Goal: Transaction & Acquisition: Purchase product/service

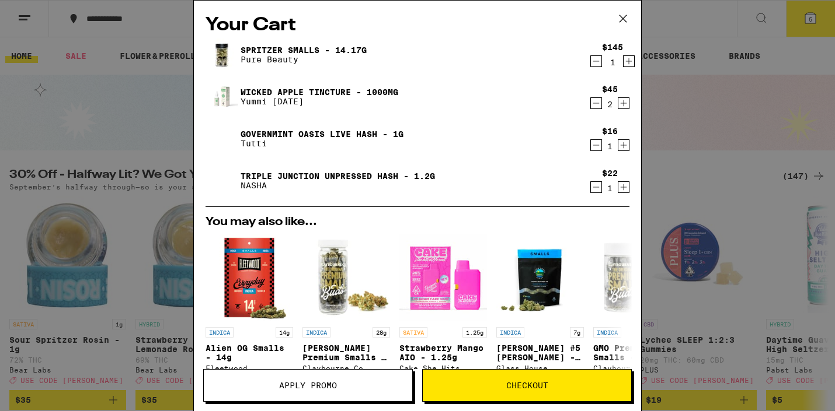
click at [131, 142] on div "Your Cart Spritzer Smalls - 14.17g Pure Beauty $145 1 Wicked Apple Tincture - 1…" at bounding box center [417, 205] width 835 height 411
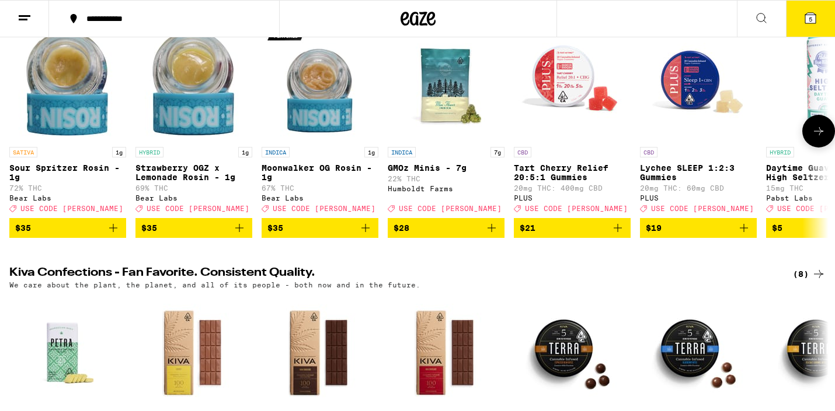
scroll to position [159, 0]
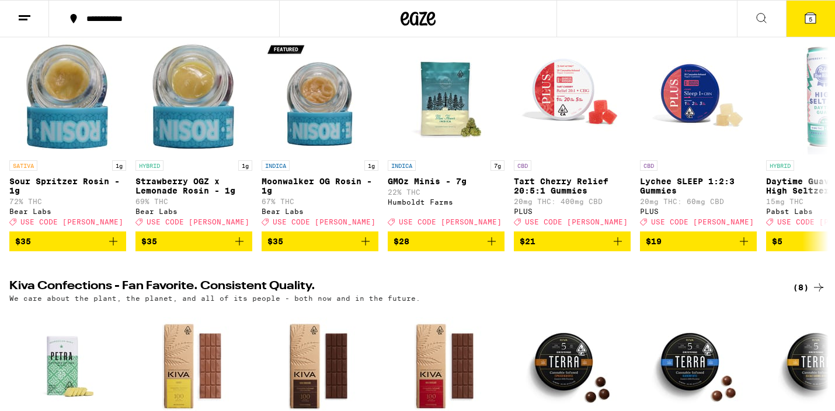
click at [810, 16] on span "5" at bounding box center [810, 19] width 4 height 7
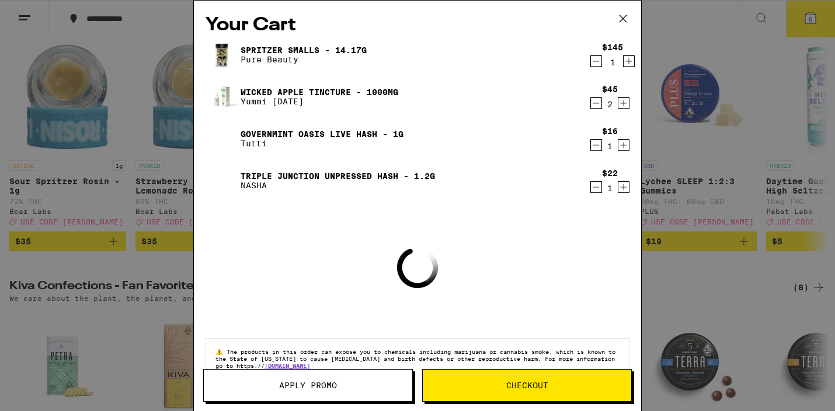
click at [333, 384] on span "Apply Promo" at bounding box center [308, 386] width 58 height 8
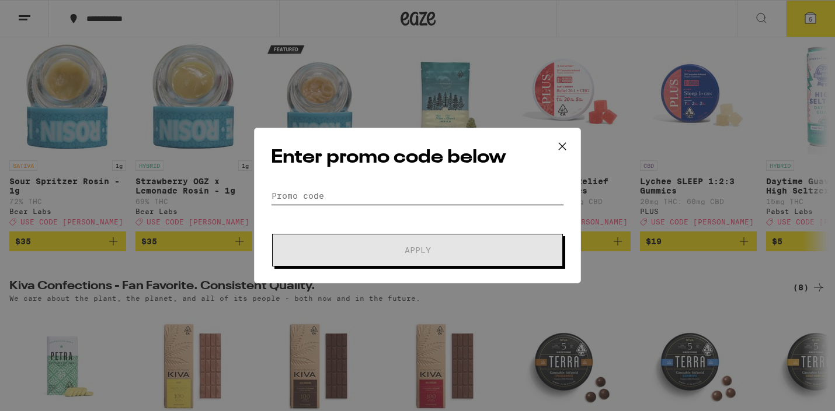
click at [333, 199] on input "Promo Code" at bounding box center [417, 196] width 293 height 18
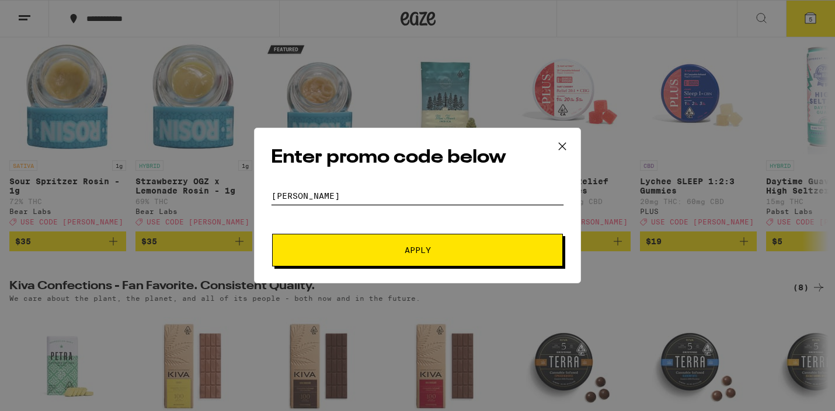
type input "[PERSON_NAME]"
click at [341, 238] on button "Apply" at bounding box center [417, 250] width 291 height 33
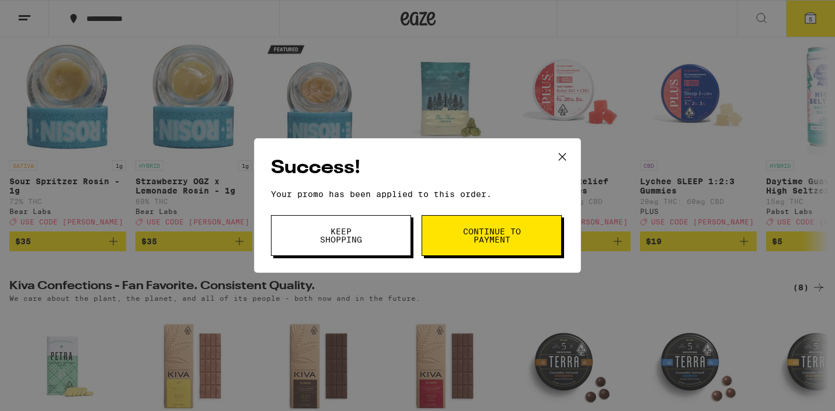
click at [456, 239] on button "Continue to payment" at bounding box center [491, 235] width 140 height 41
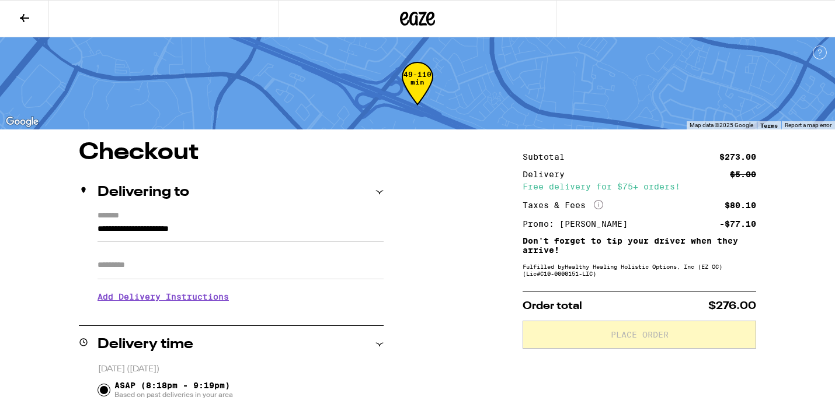
click at [416, 15] on icon at bounding box center [417, 18] width 35 height 21
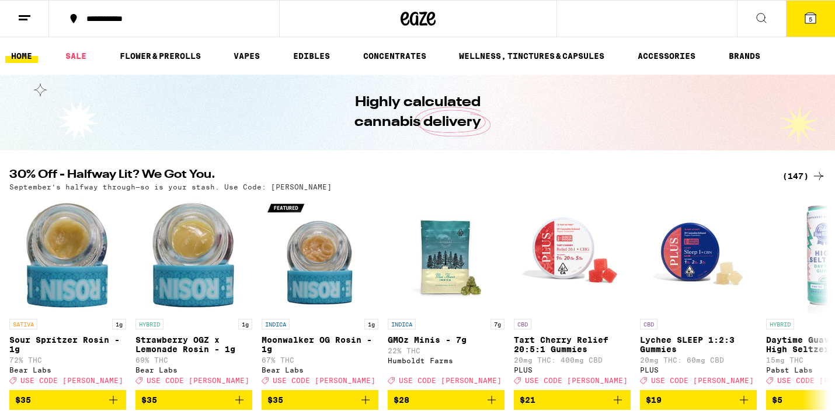
click at [801, 13] on button "5" at bounding box center [810, 19] width 49 height 36
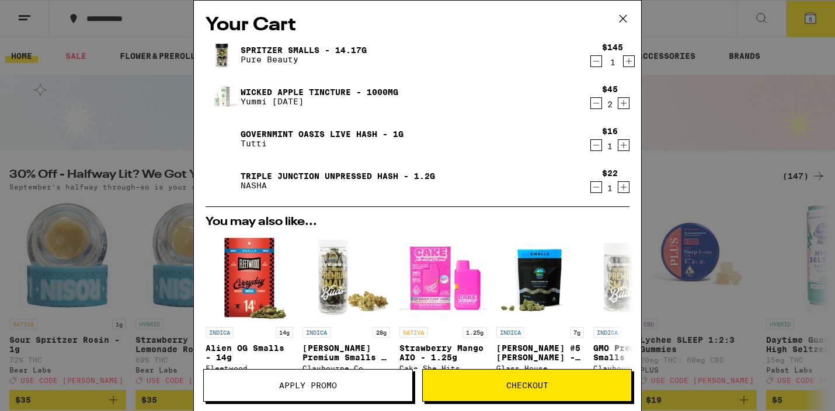
click at [594, 145] on icon "Decrement" at bounding box center [596, 145] width 6 height 0
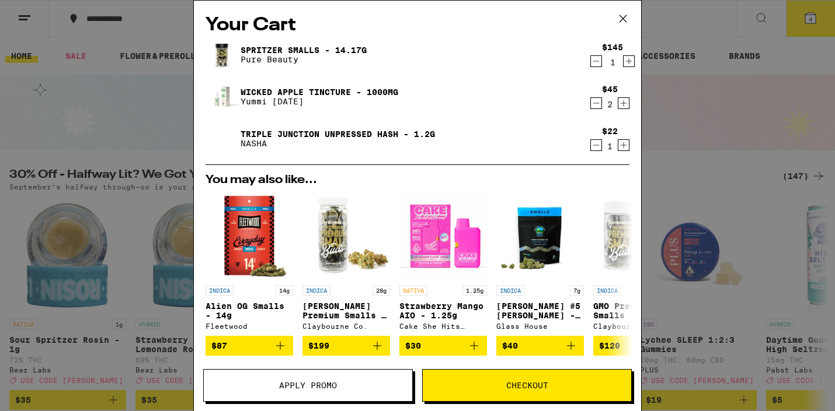
click at [346, 381] on button "Apply Promo" at bounding box center [308, 385] width 210 height 33
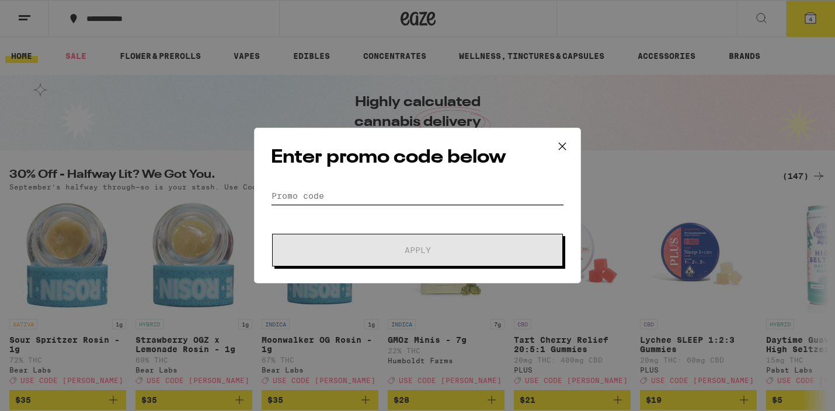
click at [358, 203] on input "Promo Code" at bounding box center [417, 196] width 293 height 18
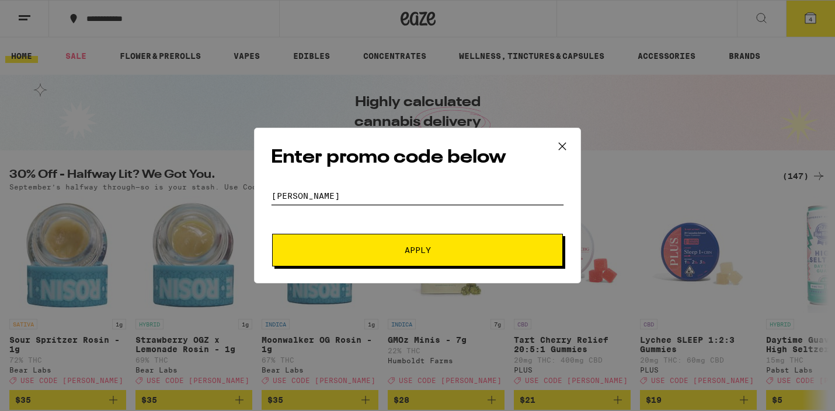
type input "[PERSON_NAME]"
click at [400, 250] on span "Apply" at bounding box center [417, 250] width 210 height 8
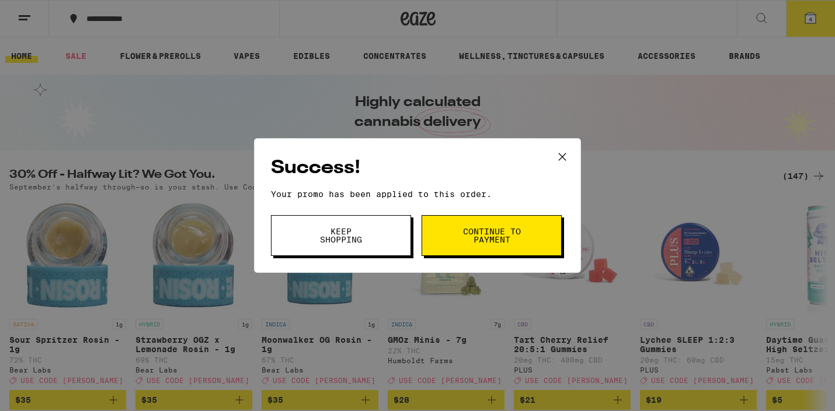
click at [639, 69] on div "Success! Your promo has been applied to this order. Promo Code [PERSON_NAME] Ke…" at bounding box center [417, 205] width 835 height 411
click at [559, 152] on icon at bounding box center [562, 157] width 18 height 18
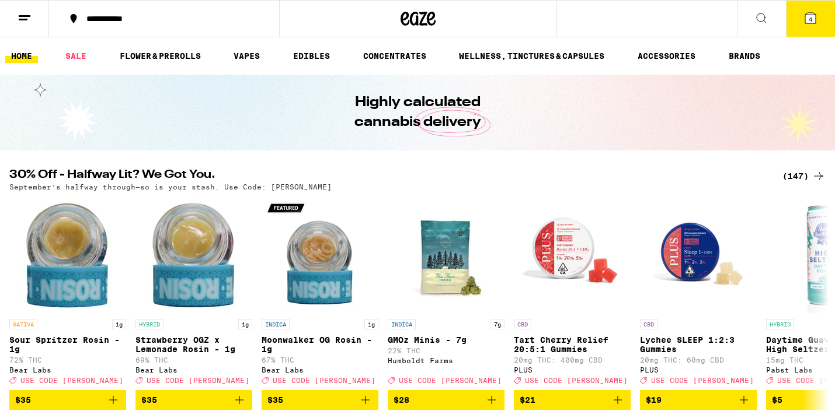
click at [807, 19] on icon at bounding box center [810, 18] width 11 height 11
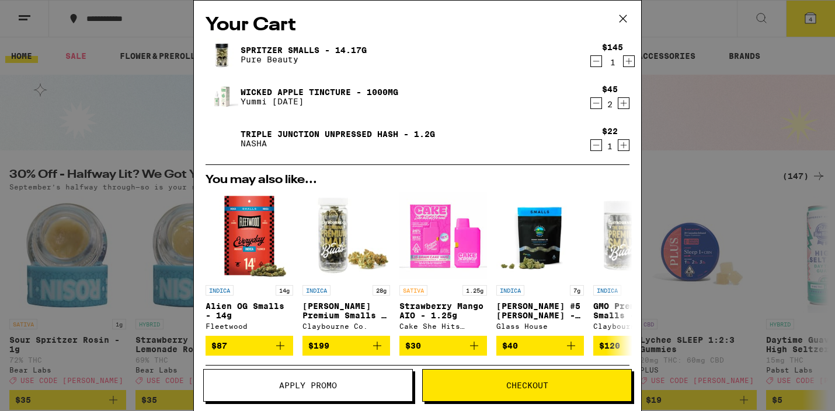
click at [619, 146] on icon "Increment" at bounding box center [623, 145] width 11 height 14
click at [489, 377] on button "Checkout" at bounding box center [527, 385] width 210 height 33
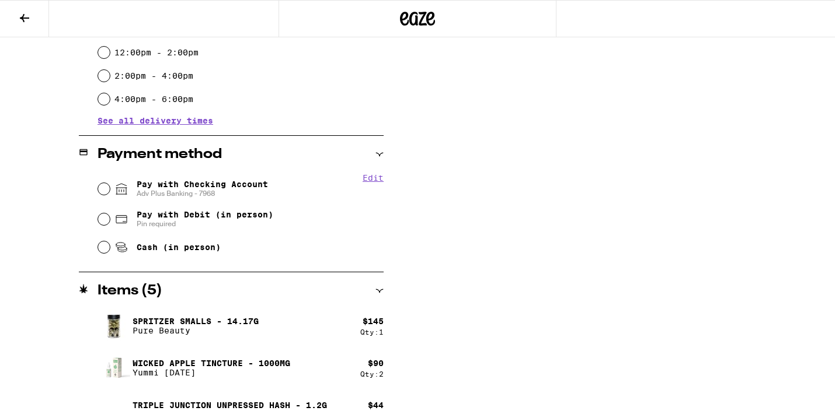
scroll to position [430, 0]
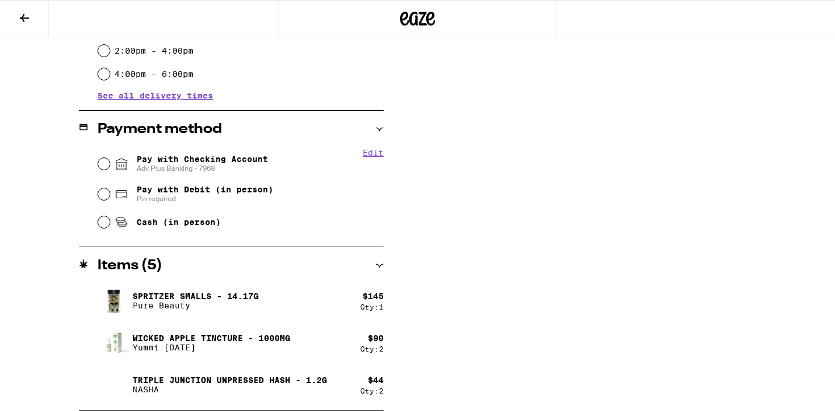
click at [220, 161] on span "Pay with Checking Account Adv Plus Banking - 7968" at bounding box center [202, 164] width 131 height 19
click at [110, 161] on input "Pay with Checking Account Adv Plus Banking - 7968" at bounding box center [104, 164] width 12 height 12
radio input "true"
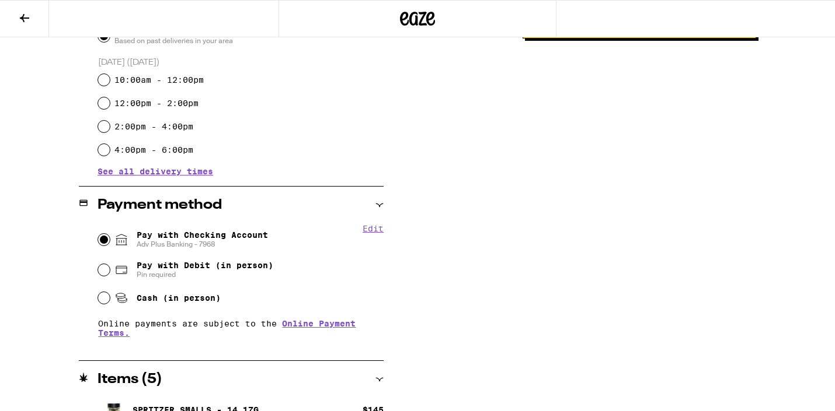
scroll to position [468, 0]
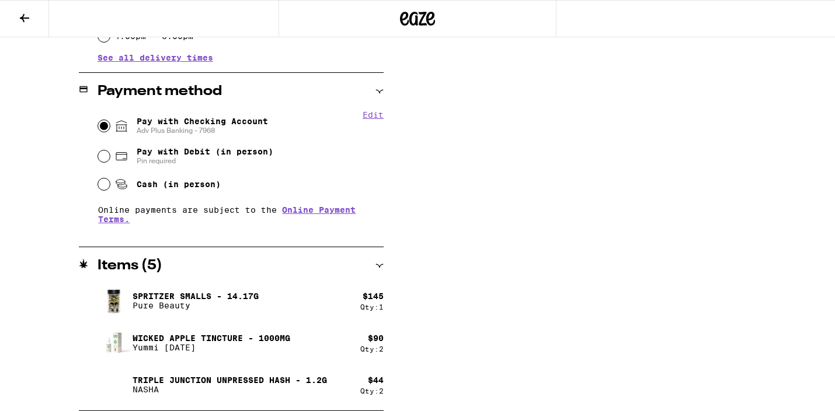
click at [376, 264] on icon at bounding box center [380, 266] width 8 height 4
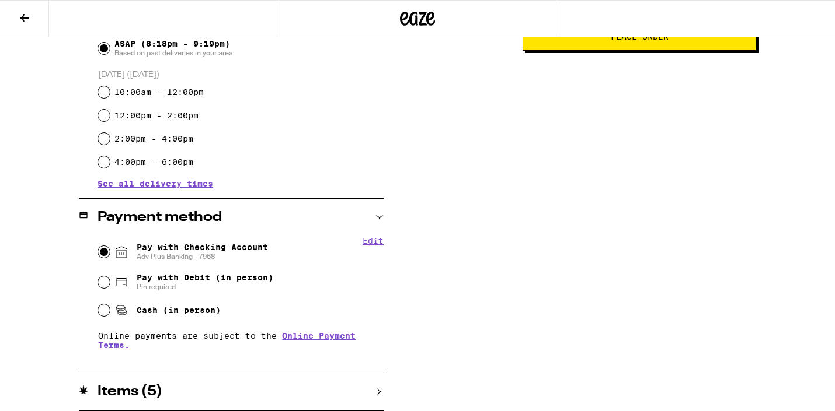
scroll to position [0, 0]
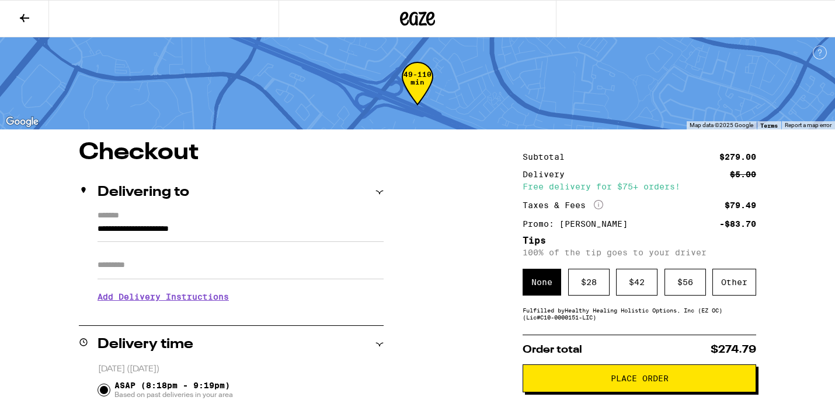
click at [431, 17] on icon at bounding box center [430, 19] width 9 height 14
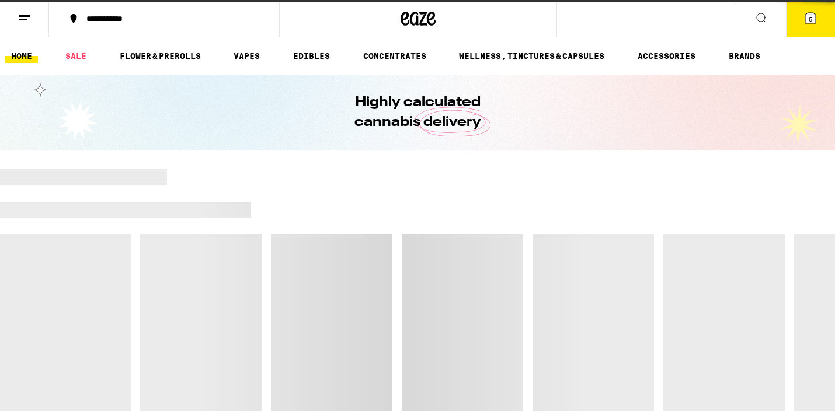
click at [813, 16] on icon at bounding box center [810, 18] width 11 height 11
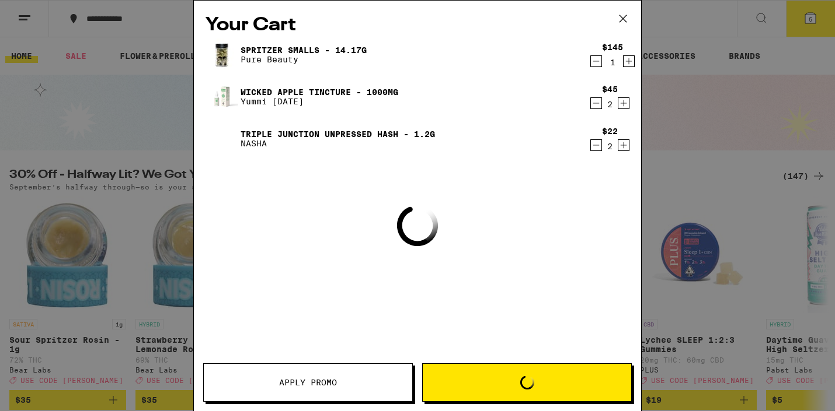
click at [807, 19] on div "Your Cart Spritzer Smalls - 14.17g Pure Beauty $145 1 Wicked Apple Tincture - 1…" at bounding box center [417, 205] width 835 height 411
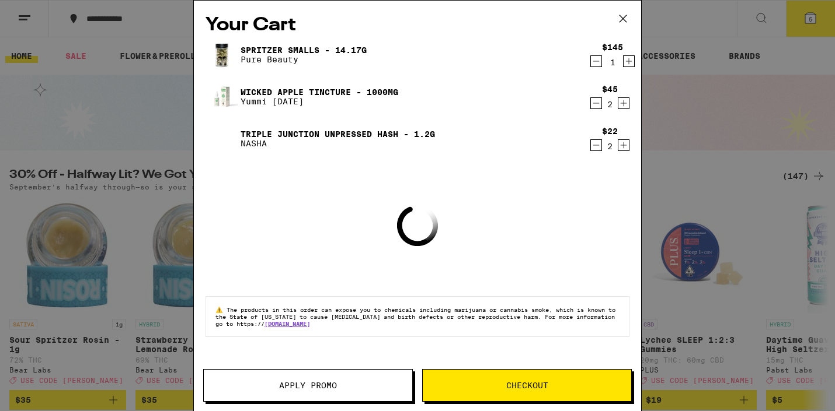
click at [589, 105] on div "$45 2" at bounding box center [607, 97] width 44 height 25
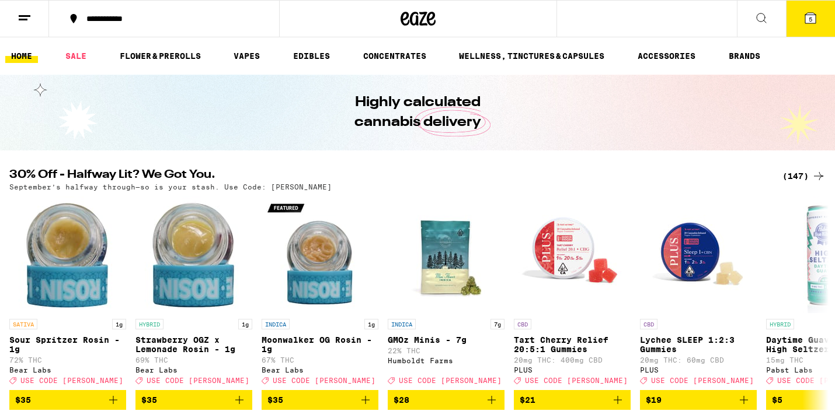
click at [810, 21] on span "5" at bounding box center [810, 19] width 4 height 7
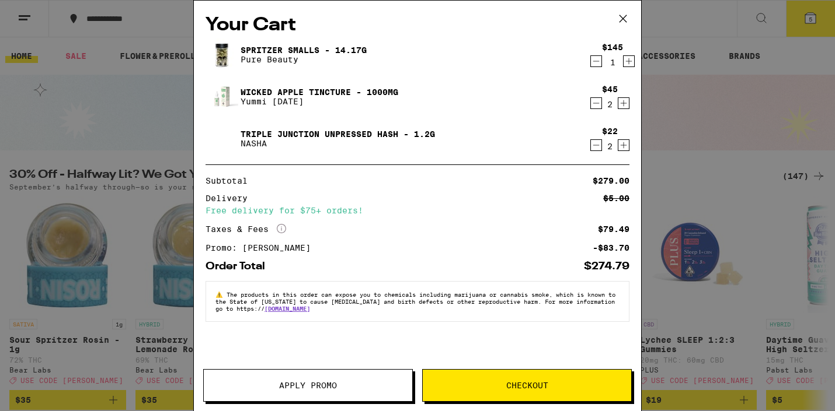
click at [594, 106] on icon "Decrement" at bounding box center [596, 103] width 11 height 14
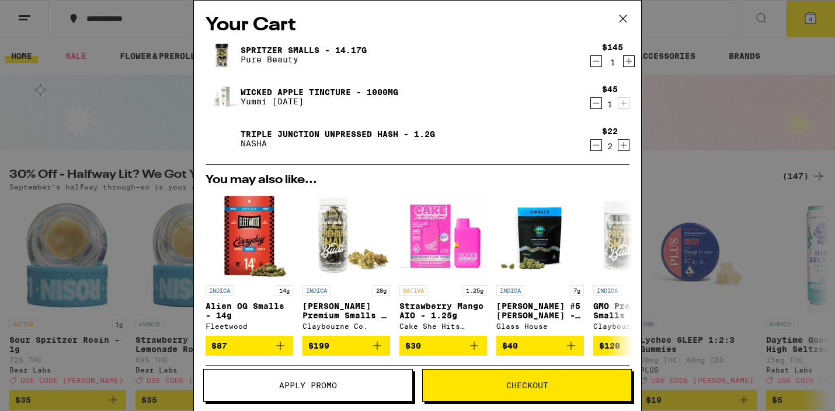
click at [508, 393] on button "Checkout" at bounding box center [527, 385] width 210 height 33
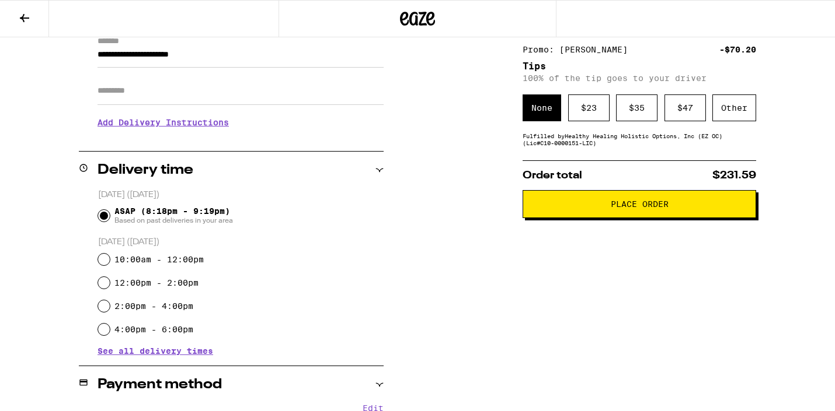
scroll to position [175, 0]
click at [154, 124] on h3 "Add Delivery Instructions" at bounding box center [240, 122] width 286 height 27
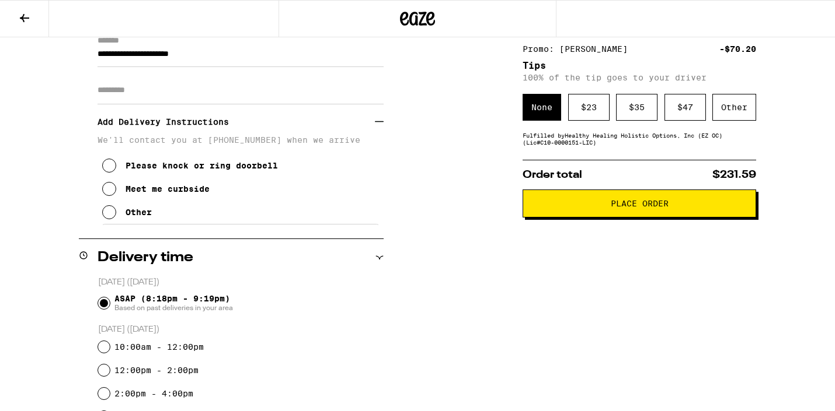
click at [131, 217] on div "Other" at bounding box center [138, 212] width 26 height 9
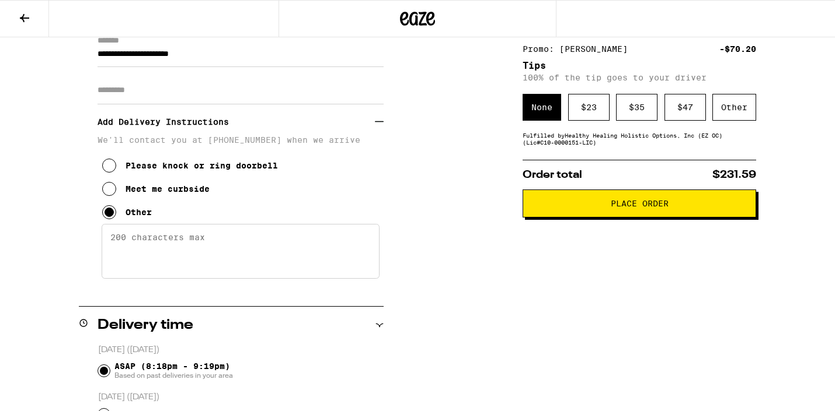
click at [183, 261] on textarea "Enter any other delivery instructions you want driver to know" at bounding box center [241, 251] width 278 height 55
paste textarea "- Once on Rockwood, make a LEFT onto [GEOGRAPHIC_DATA]. - Then make a RIGHT int…"
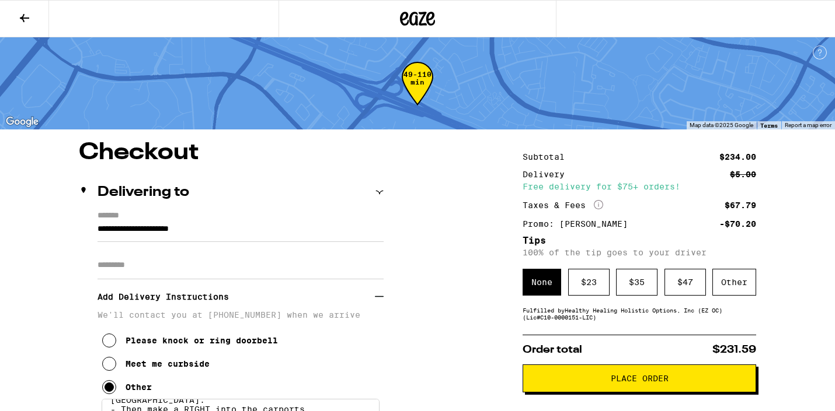
scroll to position [0, 0]
type textarea "- Once on Rockwood, make a LEFT onto [GEOGRAPHIC_DATA]. - Then make a RIGHT int…"
click at [726, 291] on div "Other" at bounding box center [734, 282] width 44 height 27
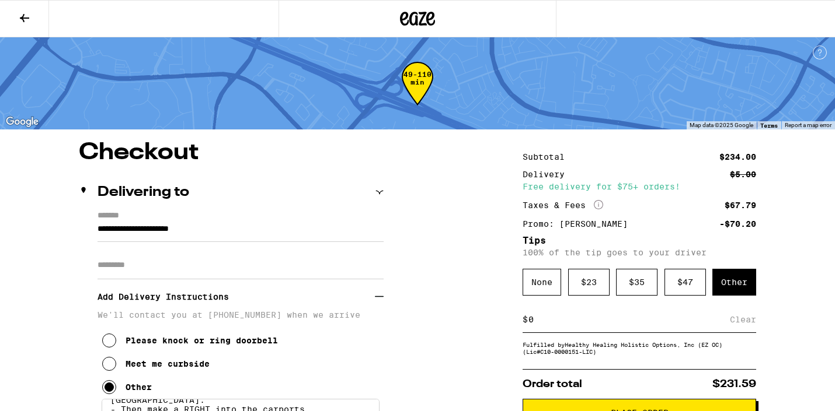
click at [627, 325] on input at bounding box center [629, 320] width 202 height 11
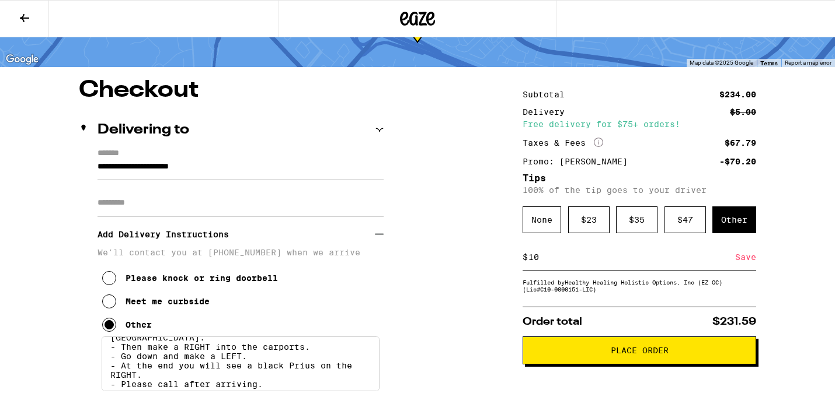
scroll to position [92, 0]
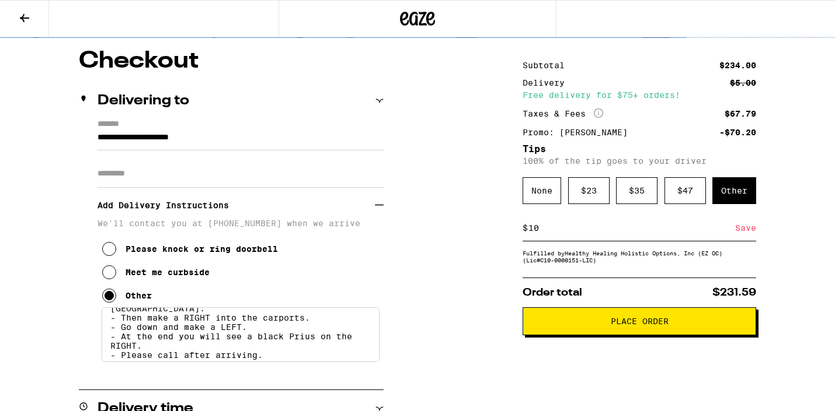
type input "10"
click at [748, 233] on div "Save" at bounding box center [745, 228] width 21 height 26
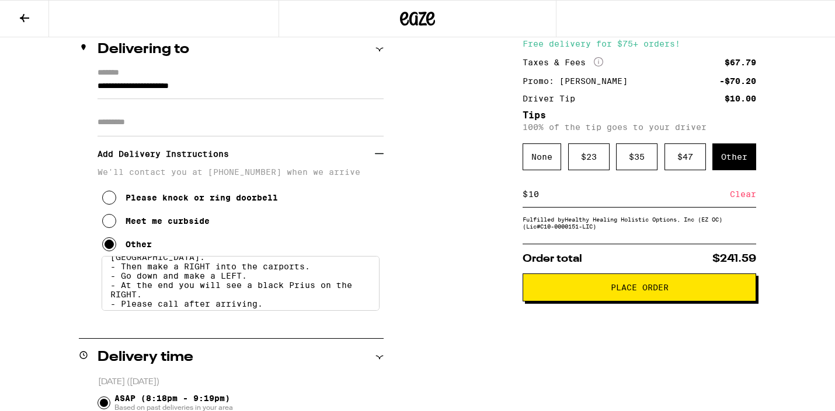
scroll to position [191, 0]
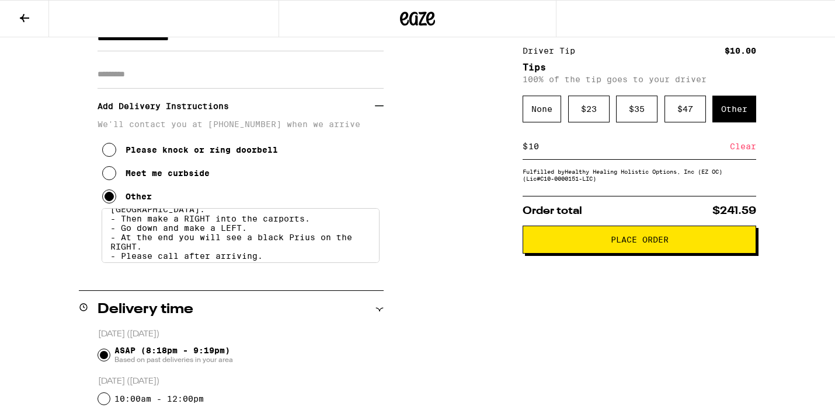
click at [635, 244] on span "Place Order" at bounding box center [640, 240] width 58 height 8
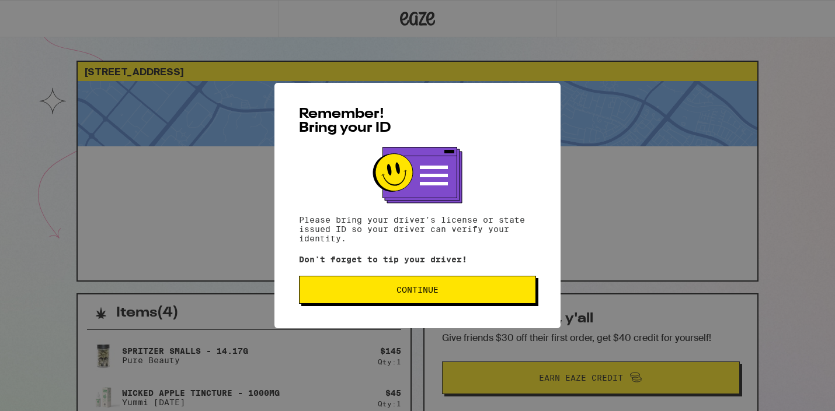
click at [501, 287] on button "Continue" at bounding box center [417, 290] width 237 height 28
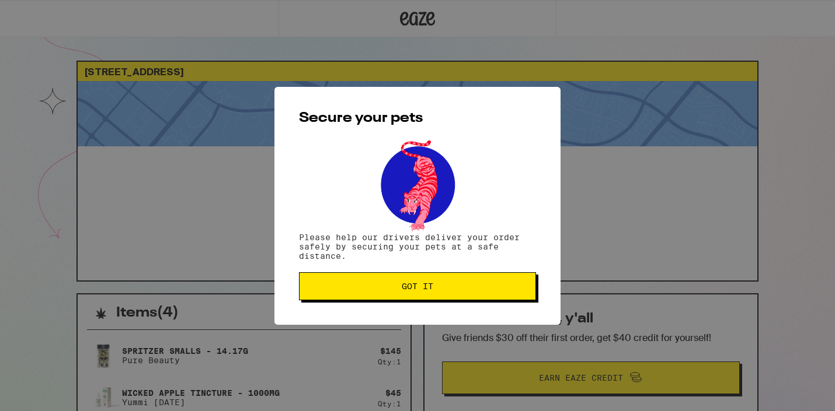
click at [501, 287] on span "Got it" at bounding box center [417, 286] width 217 height 8
